Goal: Task Accomplishment & Management: Manage account settings

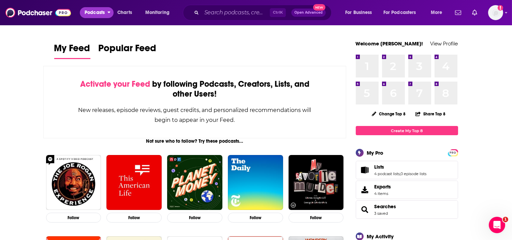
click at [96, 11] on span "Podcasts" at bounding box center [95, 13] width 20 height 10
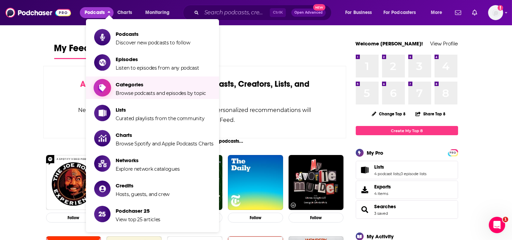
scroll to position [38, 0]
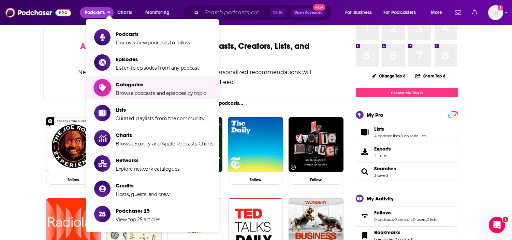
click at [141, 89] on span "Categories Browse podcasts and episodes by topic" at bounding box center [161, 87] width 90 height 17
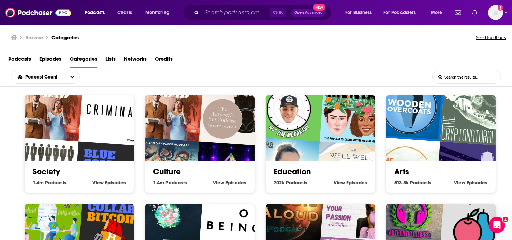
scroll to position [1, 0]
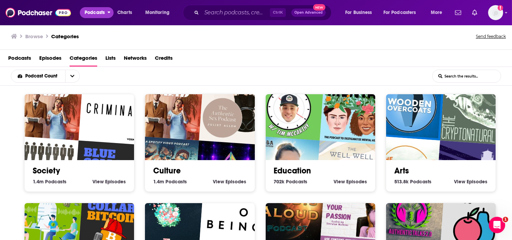
click at [98, 14] on span "Podcasts" at bounding box center [95, 13] width 20 height 10
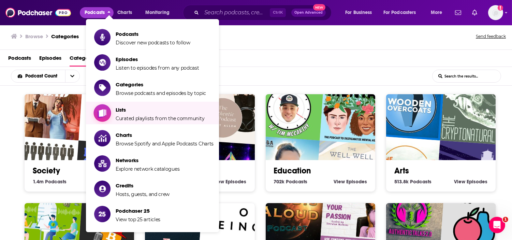
click at [163, 112] on span "Lists" at bounding box center [160, 110] width 89 height 6
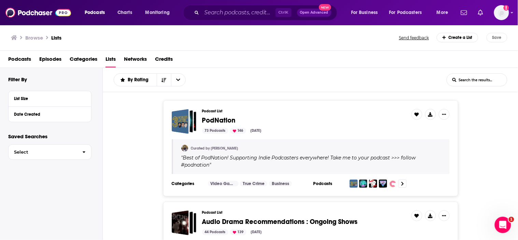
click at [223, 120] on span "PodNation" at bounding box center [218, 120] width 33 height 9
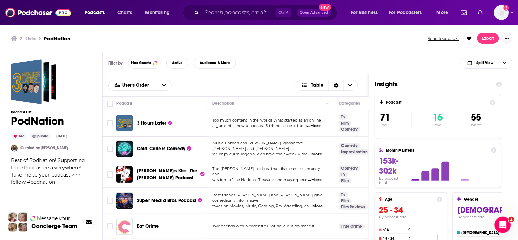
click at [504, 36] on button "Show More Button" at bounding box center [507, 38] width 11 height 11
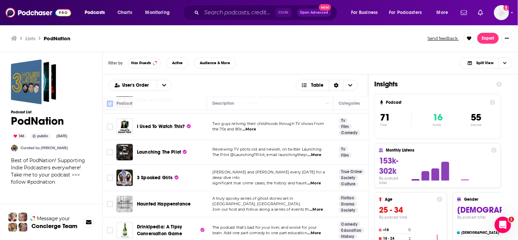
click at [111, 103] on input "Toggle select all" at bounding box center [110, 104] width 6 height 6
checkbox input "true"
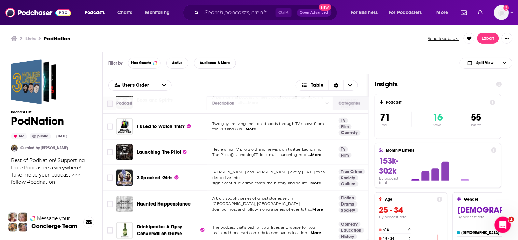
checkbox input "true"
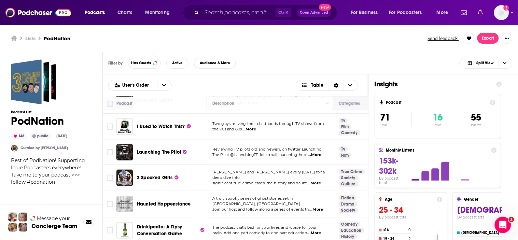
checkbox input "true"
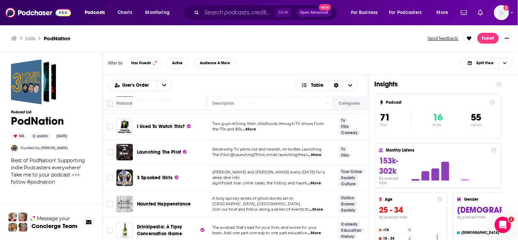
checkbox input "true"
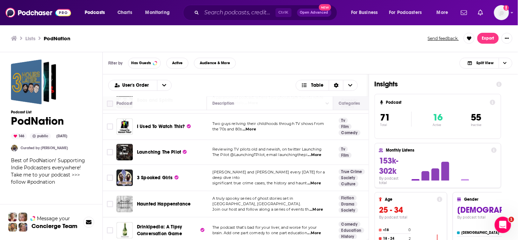
checkbox input "true"
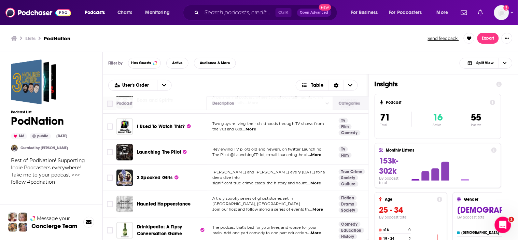
checkbox input "true"
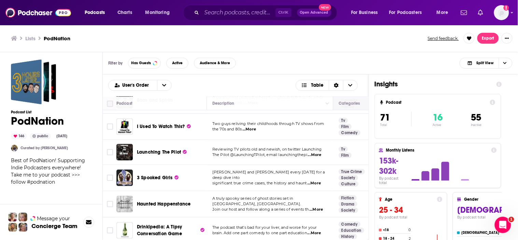
checkbox input "true"
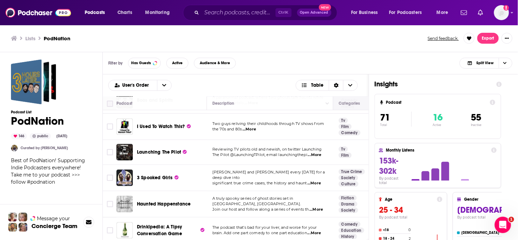
checkbox input "true"
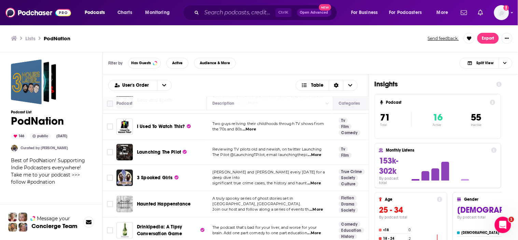
checkbox input "true"
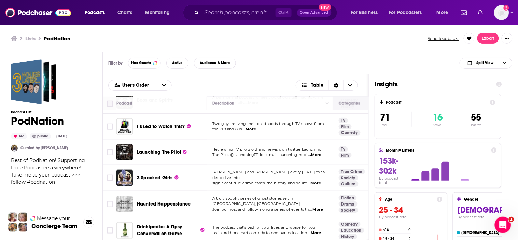
checkbox input "true"
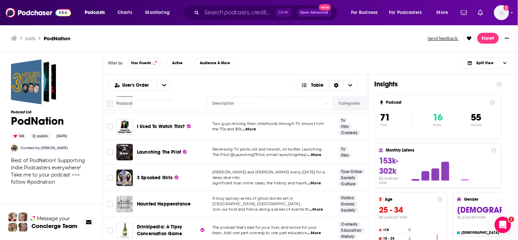
checkbox input "true"
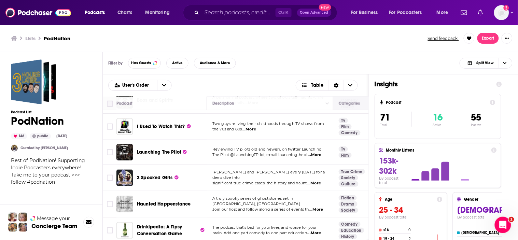
checkbox input "true"
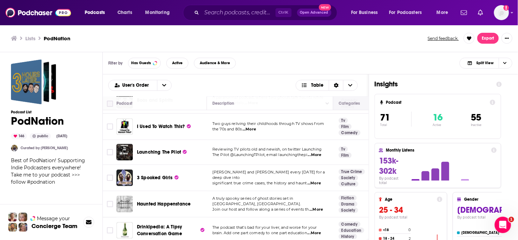
checkbox input "true"
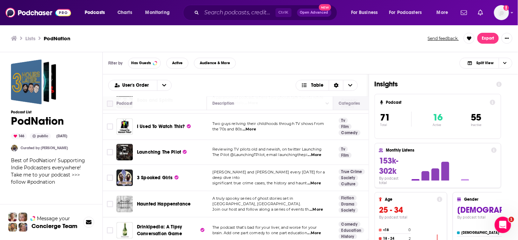
checkbox input "true"
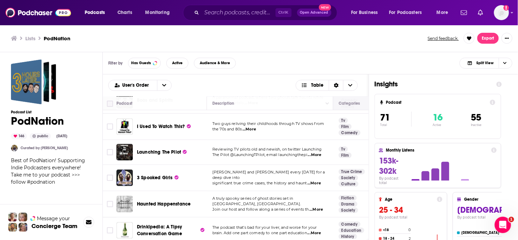
checkbox input "true"
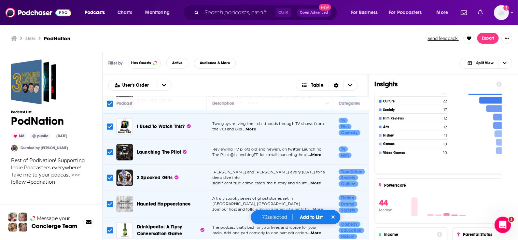
scroll to position [233, 0]
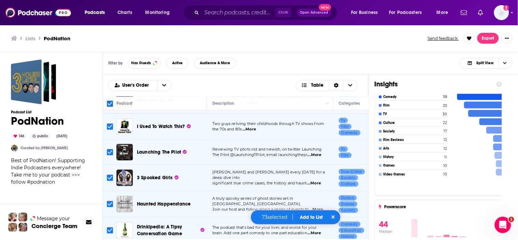
click at [111, 103] on input "Toggle select all" at bounding box center [110, 104] width 6 height 6
checkbox input "false"
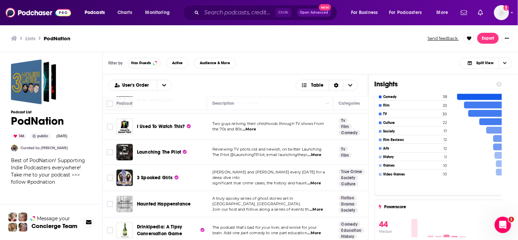
checkbox input "false"
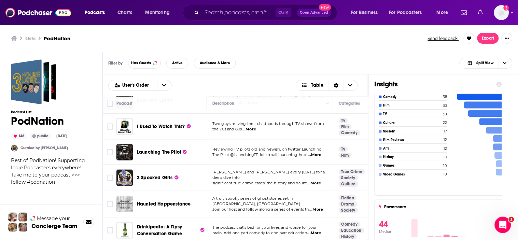
checkbox input "false"
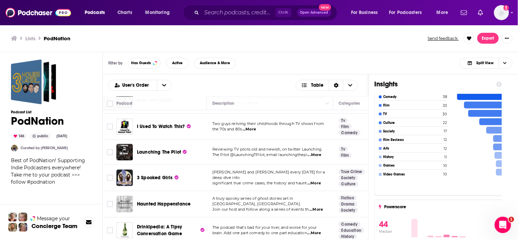
checkbox input "false"
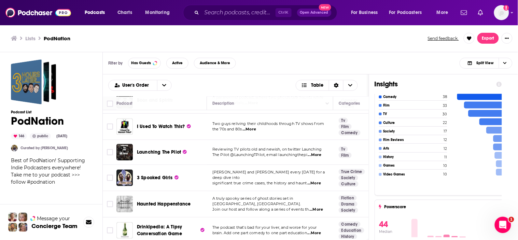
checkbox input "false"
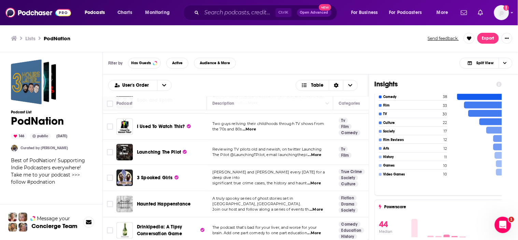
checkbox input "false"
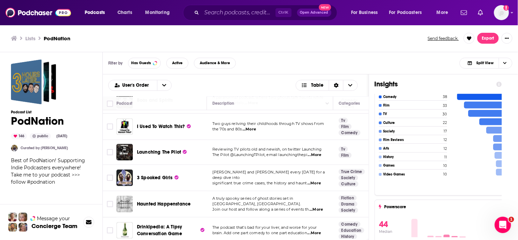
checkbox input "false"
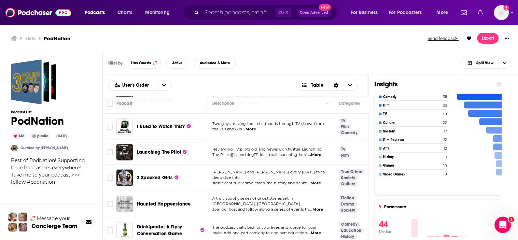
checkbox input "false"
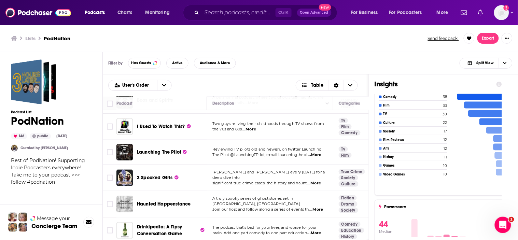
checkbox input "false"
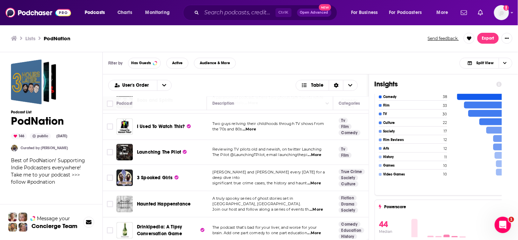
checkbox input "false"
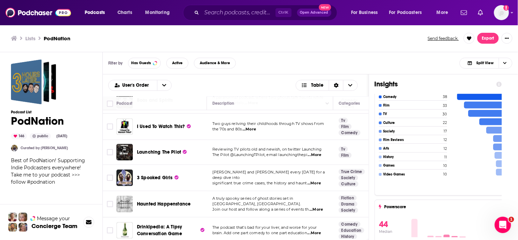
checkbox input "false"
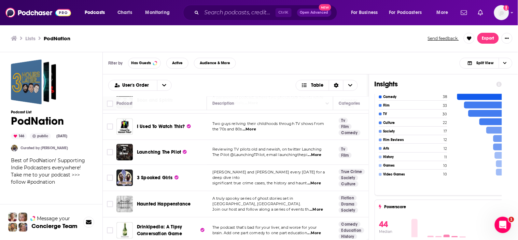
checkbox input "false"
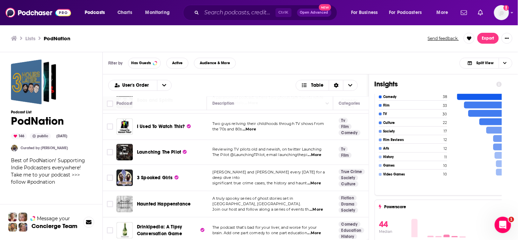
checkbox input "false"
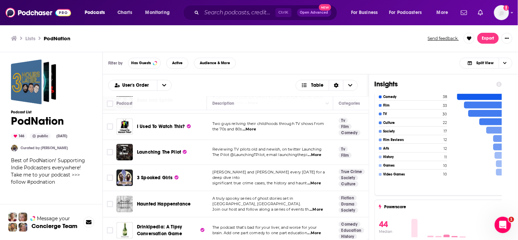
checkbox input "false"
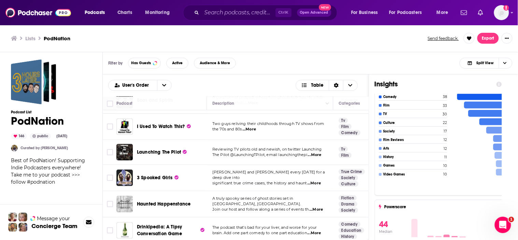
checkbox input "false"
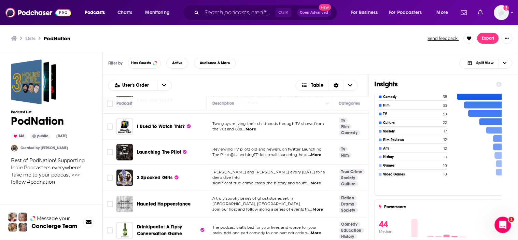
checkbox input "false"
click at [508, 62] on span "Choose View" at bounding box center [505, 63] width 12 height 10
click at [496, 97] on span "Insight Only" at bounding box center [490, 97] width 34 height 4
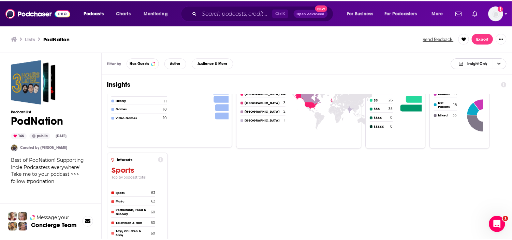
scroll to position [0, 0]
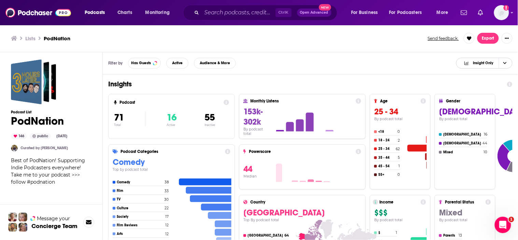
click at [508, 62] on span "Choose View" at bounding box center [505, 63] width 12 height 10
click at [489, 77] on div "Split View" at bounding box center [484, 75] width 56 height 12
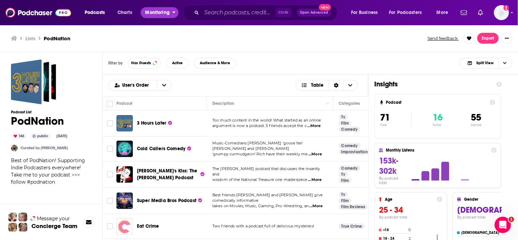
click at [155, 11] on span "Monitoring" at bounding box center [157, 13] width 24 height 10
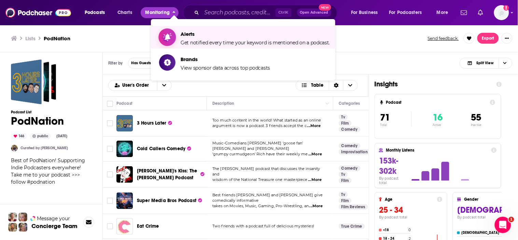
click at [214, 36] on span "Alerts" at bounding box center [255, 34] width 149 height 6
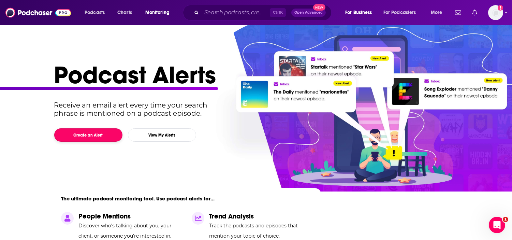
click at [91, 137] on button "Create an Alert" at bounding box center [88, 134] width 68 height 13
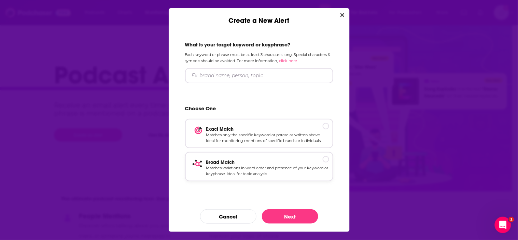
click at [318, 172] on p "Matches variations in word order and presence of your keyword or keyphrase. Ide…" at bounding box center [267, 171] width 123 height 12
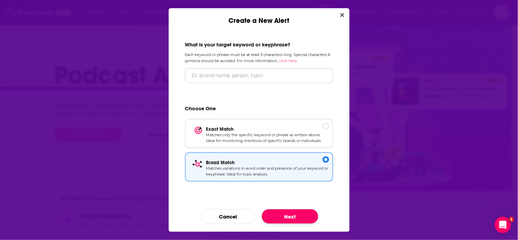
click at [294, 216] on button "Next" at bounding box center [290, 216] width 56 height 14
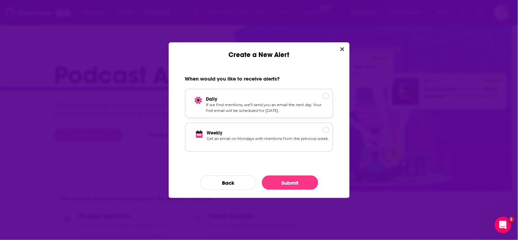
click at [232, 103] on p "If we find mentions, we’ll send you an email the next day. Your first email wil…" at bounding box center [267, 108] width 123 height 12
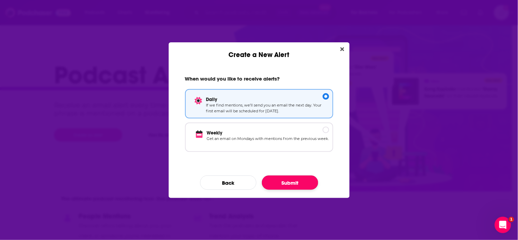
click at [284, 183] on button "Submit" at bounding box center [290, 182] width 56 height 14
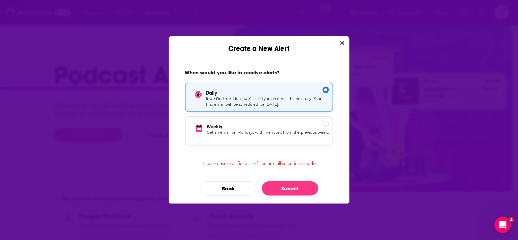
click at [232, 107] on p "If we find mentions, we’ll send you an email the next day. Your first email wil…" at bounding box center [267, 102] width 123 height 12
click at [224, 151] on div "When would you like to receive alerts? Daily If we find mentions, we’ll send yo…" at bounding box center [259, 107] width 165 height 93
click at [286, 186] on button "Submit" at bounding box center [290, 188] width 56 height 14
click at [264, 119] on div "Weekly Get an email on Mondays with mentions from the previous week." at bounding box center [259, 130] width 148 height 29
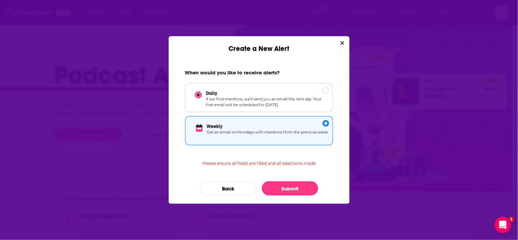
click at [268, 127] on p "Weekly" at bounding box center [268, 127] width 122 height 6
click at [284, 96] on p "If we find mentions, we’ll send you an email the next day. Your first email wil…" at bounding box center [267, 102] width 123 height 12
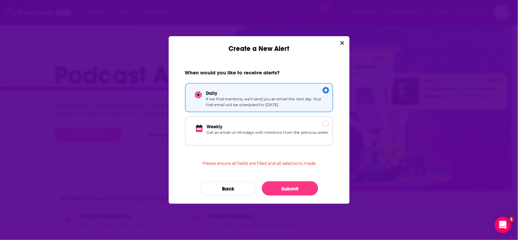
click at [289, 175] on div "When would you like to receive alerts? Daily If we find mentions, we’ll send yo…" at bounding box center [259, 128] width 181 height 151
click at [292, 183] on button "Submit" at bounding box center [290, 188] width 56 height 14
click at [292, 190] on button "Submit" at bounding box center [290, 188] width 56 height 14
click at [222, 187] on button "Back" at bounding box center [228, 188] width 56 height 14
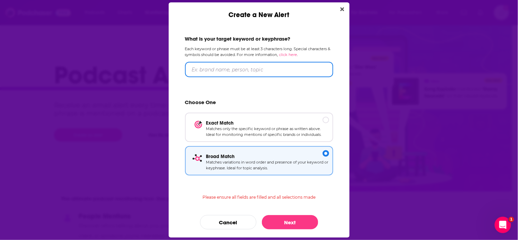
click at [231, 73] on input "Create a New Alert" at bounding box center [259, 69] width 148 height 15
type input "C"
click at [343, 9] on icon "Close" at bounding box center [342, 8] width 4 height 5
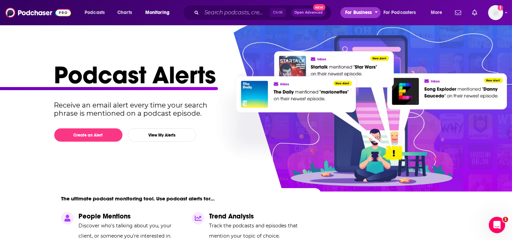
click at [343, 9] on button "For Business" at bounding box center [361, 12] width 40 height 11
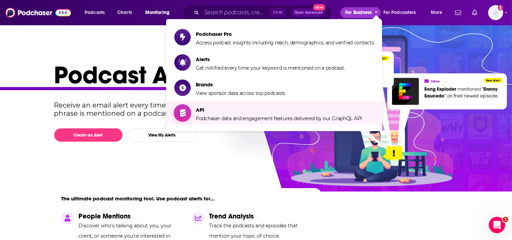
click at [309, 118] on span "Podchaser data and engagement features delivered by our GraphQL API" at bounding box center [279, 118] width 166 height 6
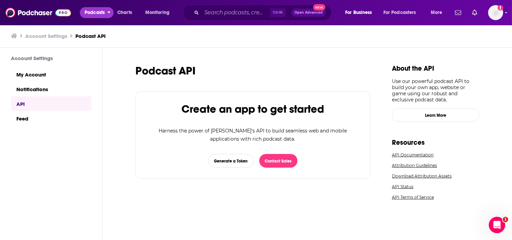
click at [97, 15] on span "Podcasts" at bounding box center [95, 13] width 20 height 10
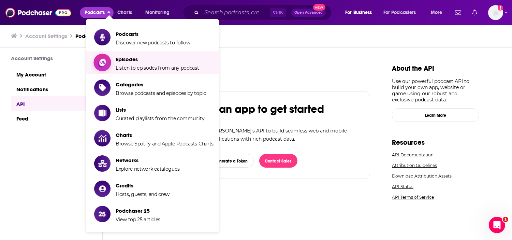
click at [146, 67] on span "Listen to episodes from any podcast" at bounding box center [158, 68] width 84 height 6
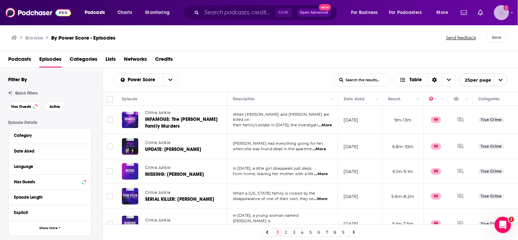
click at [503, 16] on img "Logged in as ABolliger" at bounding box center [501, 12] width 15 height 15
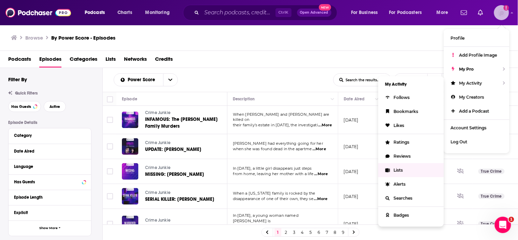
click at [402, 168] on span "Lists" at bounding box center [398, 170] width 9 height 5
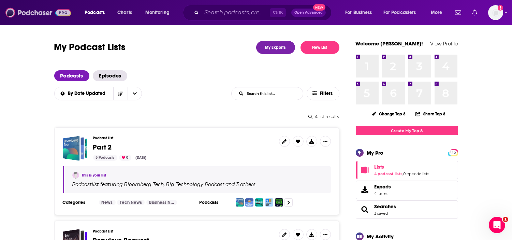
click at [46, 16] on img at bounding box center [38, 12] width 66 height 13
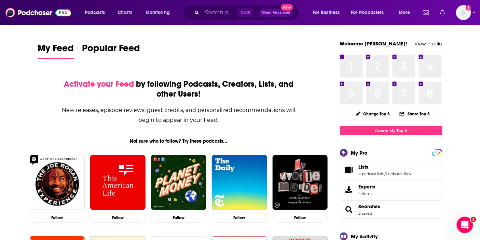
click at [393, 164] on span "Lists 4 podcast lists , 0 episode lists" at bounding box center [391, 170] width 102 height 18
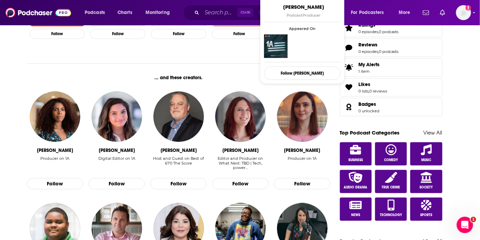
scroll to position [38, 0]
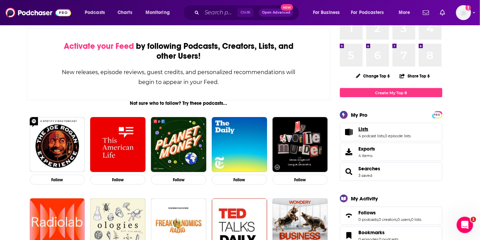
click at [366, 132] on span "Lists" at bounding box center [364, 129] width 10 height 6
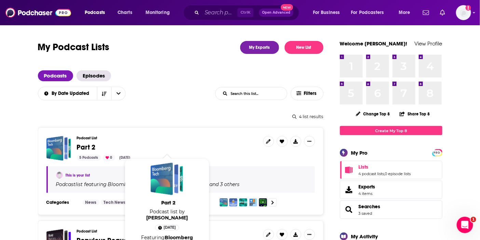
click at [85, 149] on span "Part 2" at bounding box center [86, 147] width 19 height 9
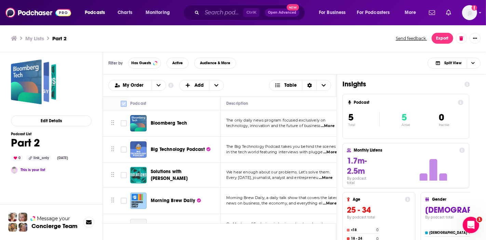
click at [122, 101] on input "Toggle select all" at bounding box center [124, 104] width 6 height 6
checkbox input "true"
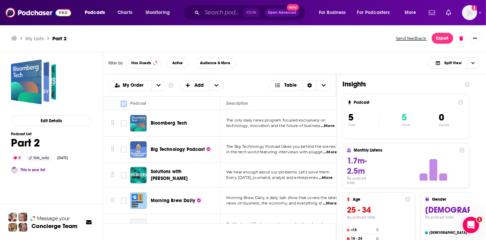
checkbox input "true"
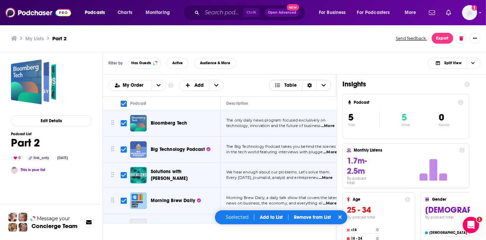
click at [311, 85] on icon "Sort Direction" at bounding box center [309, 85] width 4 height 5
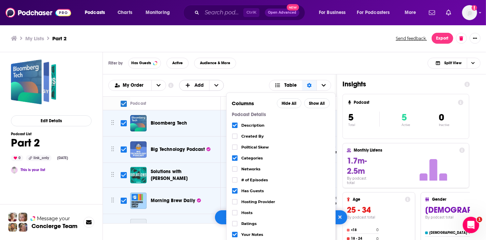
click at [219, 84] on span "+ Add" at bounding box center [216, 85] width 14 height 10
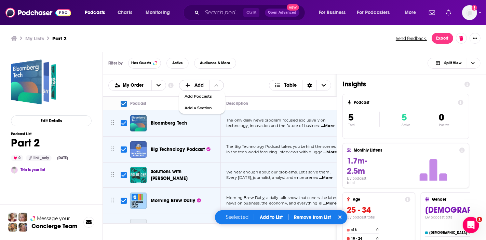
click at [219, 84] on span "+ Add" at bounding box center [216, 85] width 14 height 10
click at [123, 102] on input "Toggle select all" at bounding box center [124, 104] width 6 height 6
checkbox input "false"
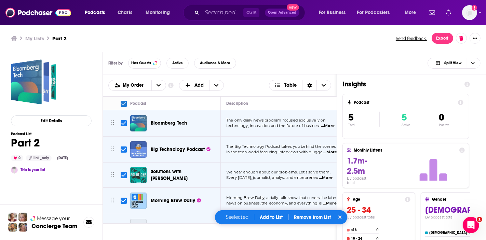
checkbox input "false"
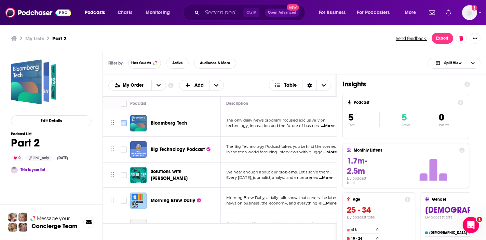
click at [121, 123] on input "Toggle select row" at bounding box center [124, 123] width 6 height 6
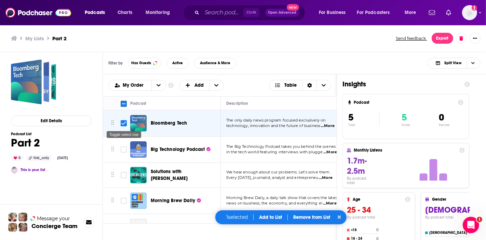
click at [121, 123] on input "Toggle select row" at bounding box center [124, 123] width 6 height 6
checkbox input "false"
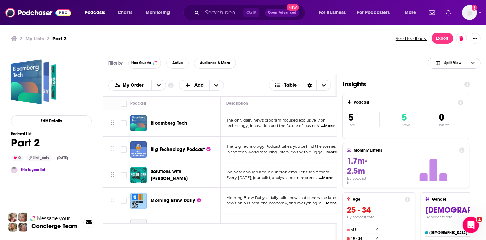
click at [475, 65] on span "Choose View" at bounding box center [472, 63] width 12 height 10
click at [475, 38] on icon "Show More Button" at bounding box center [475, 38] width 4 height 1
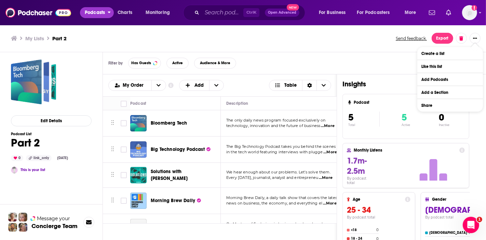
click at [107, 15] on button "Podcasts" at bounding box center [97, 12] width 34 height 11
click at [158, 14] on span "Monitoring" at bounding box center [157, 13] width 24 height 10
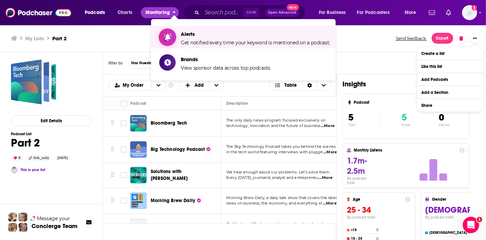
click at [212, 44] on span "Get notified every time your keyword is mentioned on a podcast." at bounding box center [255, 43] width 149 height 6
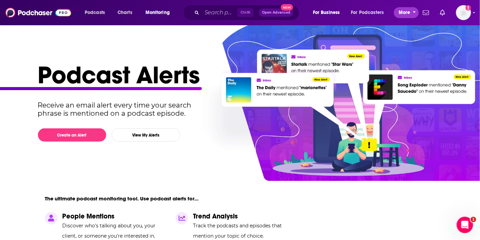
click at [395, 15] on button "More" at bounding box center [406, 12] width 25 height 11
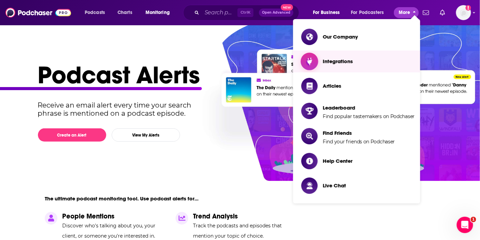
click at [362, 58] on link "Integrations" at bounding box center [357, 61] width 113 height 16
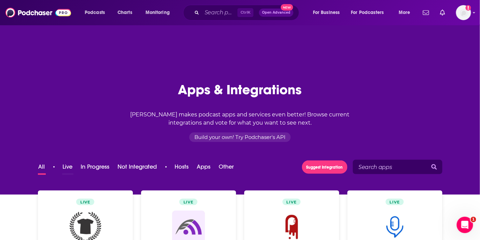
click at [64, 166] on button "Live" at bounding box center [67, 168] width 11 height 13
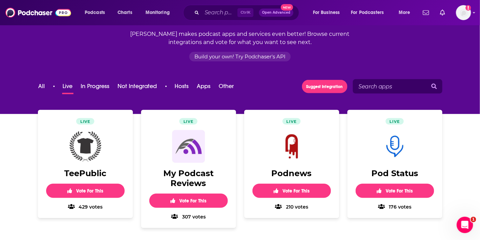
scroll to position [76, 0]
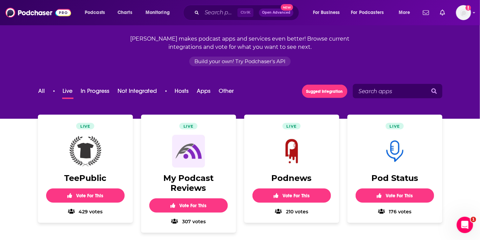
click at [390, 151] on img at bounding box center [394, 151] width 33 height 33
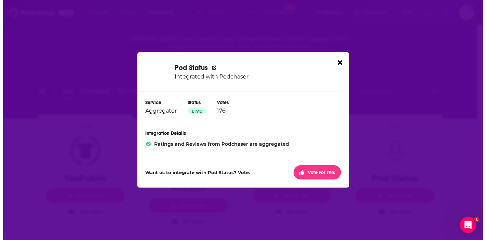
scroll to position [0, 0]
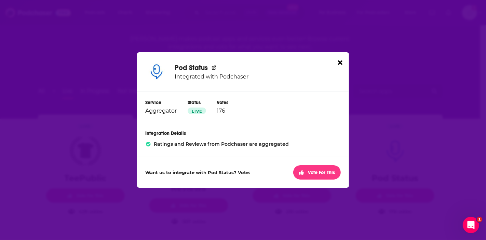
click at [213, 67] on icon "Dialog" at bounding box center [214, 68] width 4 height 4
click at [339, 60] on icon "Dialog" at bounding box center [340, 62] width 4 height 6
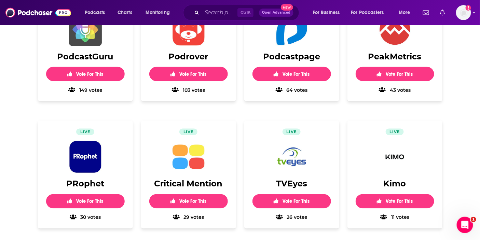
scroll to position [341, 0]
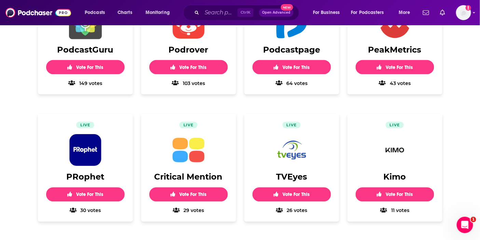
click at [100, 173] on h2 "PRophet" at bounding box center [85, 177] width 79 height 10
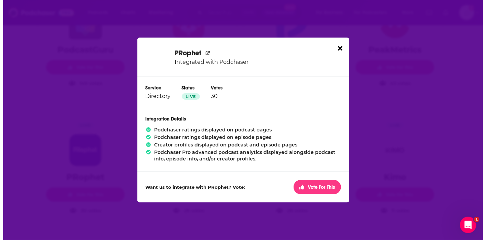
scroll to position [0, 0]
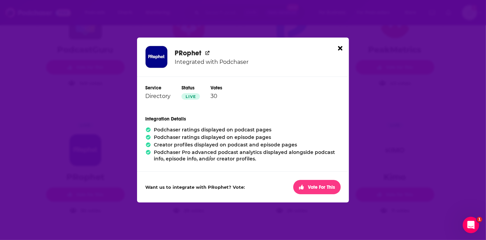
click at [207, 49] on h3 "PRophet" at bounding box center [211, 53] width 74 height 9
click at [207, 53] on icon "Dialog" at bounding box center [207, 53] width 4 height 4
click at [343, 51] on div "PRophet Integrated with Podchaser" at bounding box center [243, 57] width 212 height 39
click at [340, 47] on icon "Dialog" at bounding box center [340, 48] width 4 height 4
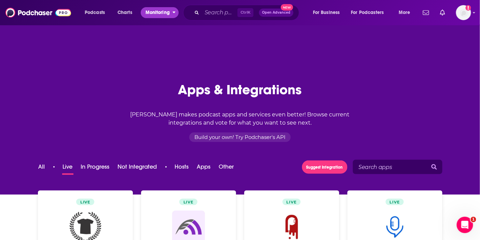
click at [150, 15] on span "Monitoring" at bounding box center [157, 13] width 24 height 10
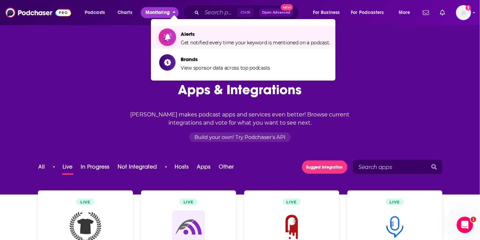
click at [204, 41] on span "Get notified every time your keyword is mentioned on a podcast." at bounding box center [255, 43] width 149 height 6
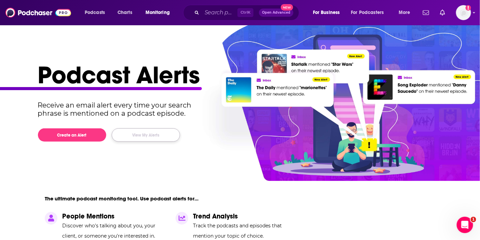
click at [154, 137] on button "View My Alerts" at bounding box center [146, 134] width 68 height 13
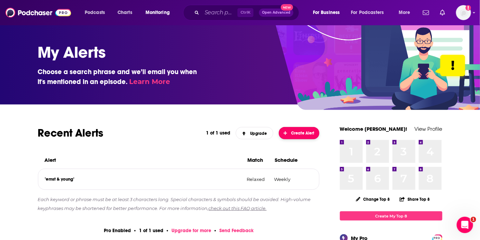
click at [302, 137] on button "Create Alert" at bounding box center [299, 133] width 41 height 12
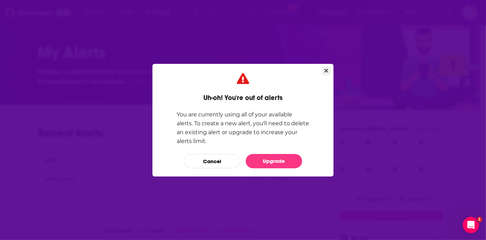
click at [328, 69] on button "Close" at bounding box center [325, 71] width 9 height 9
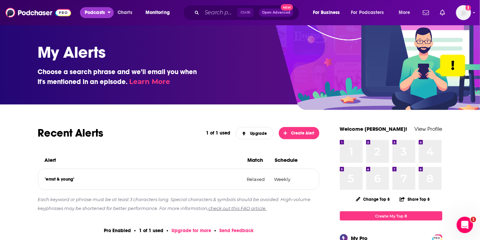
click at [90, 12] on span "Podcasts" at bounding box center [95, 13] width 20 height 10
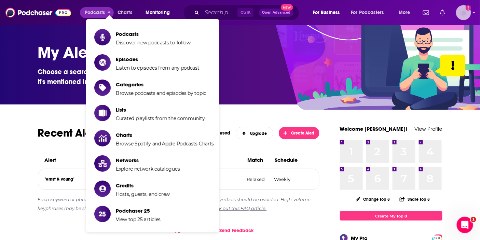
click at [473, 13] on icon "Show profile menu" at bounding box center [474, 13] width 3 height 4
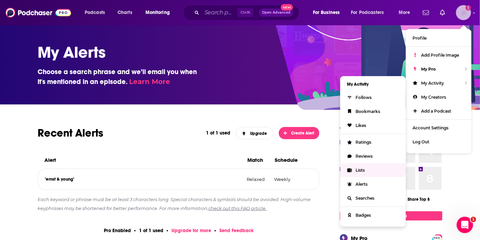
click at [362, 169] on span "Lists" at bounding box center [359, 170] width 9 height 5
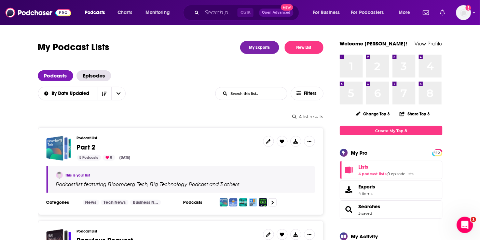
click at [84, 149] on span "Part 2" at bounding box center [86, 147] width 19 height 9
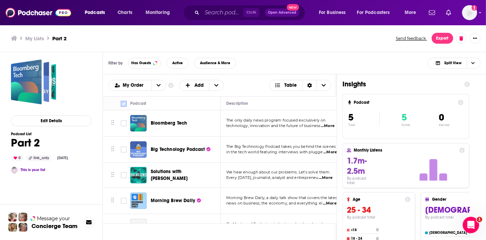
click at [124, 103] on input "Toggle select all" at bounding box center [124, 104] width 6 height 6
checkbox input "true"
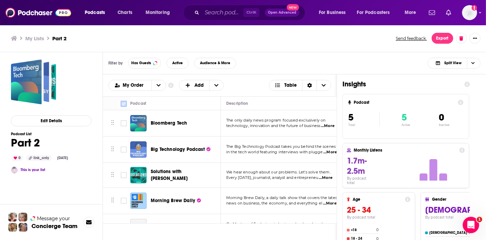
checkbox input "true"
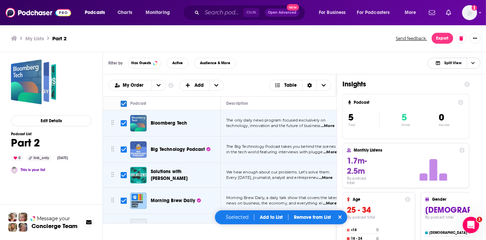
click at [475, 66] on span "Choose View" at bounding box center [472, 63] width 12 height 10
click at [447, 37] on button "Export" at bounding box center [442, 38] width 22 height 11
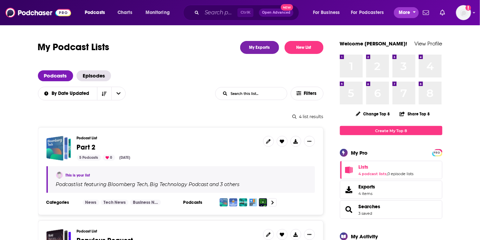
click at [413, 13] on icon "open menu" at bounding box center [414, 11] width 3 height 5
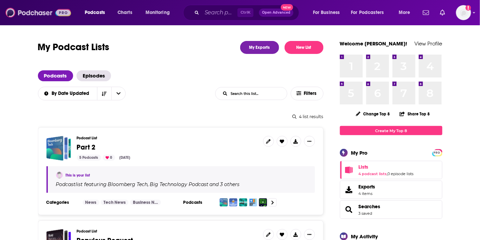
click at [25, 12] on img at bounding box center [38, 12] width 66 height 13
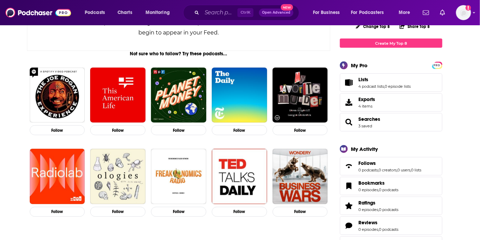
scroll to position [114, 0]
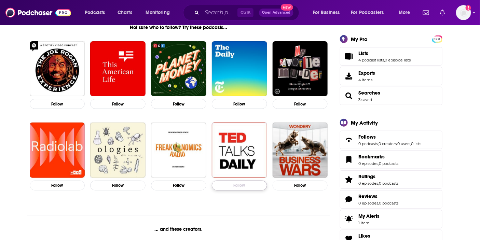
click at [235, 186] on button "Follow" at bounding box center [239, 186] width 55 height 10
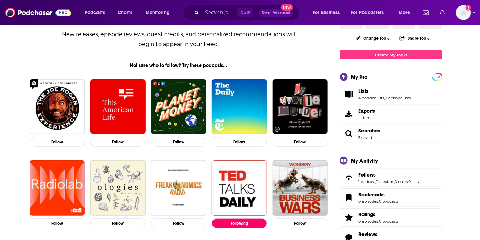
scroll to position [0, 0]
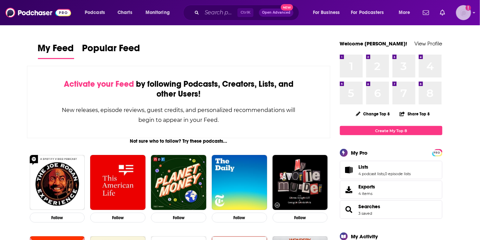
click at [463, 15] on img "Logged in as ABolliger" at bounding box center [463, 12] width 15 height 15
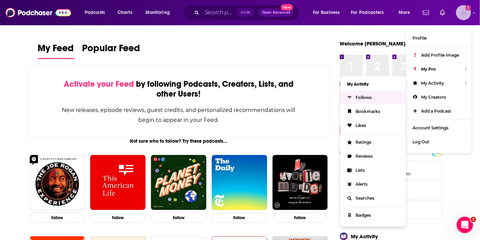
click at [368, 95] on span "Follows" at bounding box center [363, 97] width 16 height 5
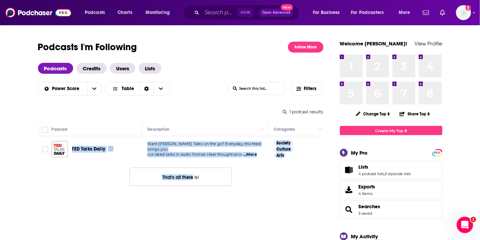
drag, startPoint x: 130, startPoint y: 168, endPoint x: 193, endPoint y: 173, distance: 62.7
click at [92, 90] on button "open menu" at bounding box center [94, 88] width 14 height 13
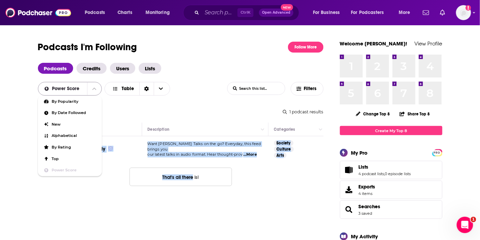
click at [92, 90] on button "close menu" at bounding box center [94, 88] width 14 height 13
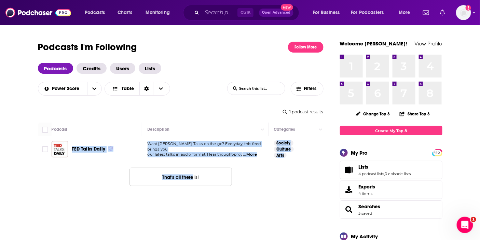
scroll to position [0, 228]
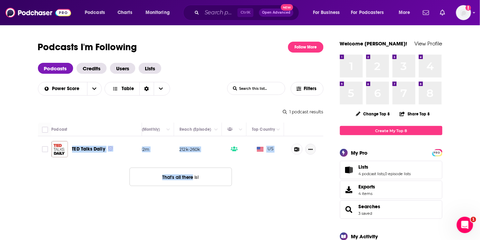
click at [312, 151] on icon "Show More Button" at bounding box center [310, 149] width 4 height 4
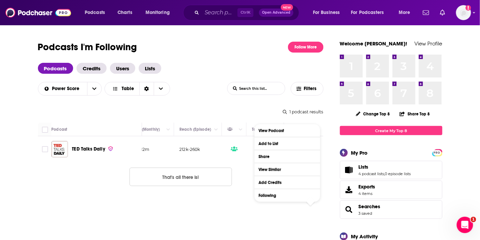
click at [212, 91] on div "Power Score Table" at bounding box center [132, 89] width 189 height 14
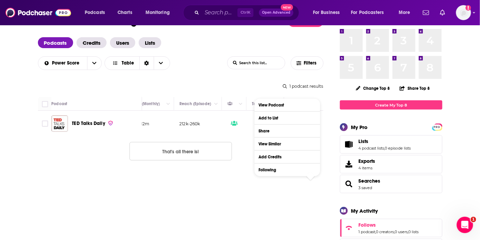
scroll to position [38, 0]
